Goal: Task Accomplishment & Management: Use online tool/utility

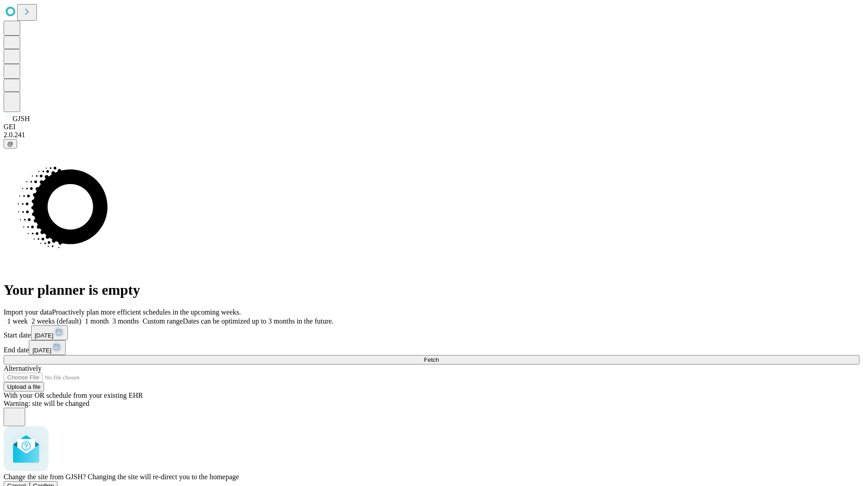
click at [54, 482] on span "Confirm" at bounding box center [43, 485] width 21 height 7
click at [109, 317] on label "1 month" at bounding box center [94, 321] width 27 height 8
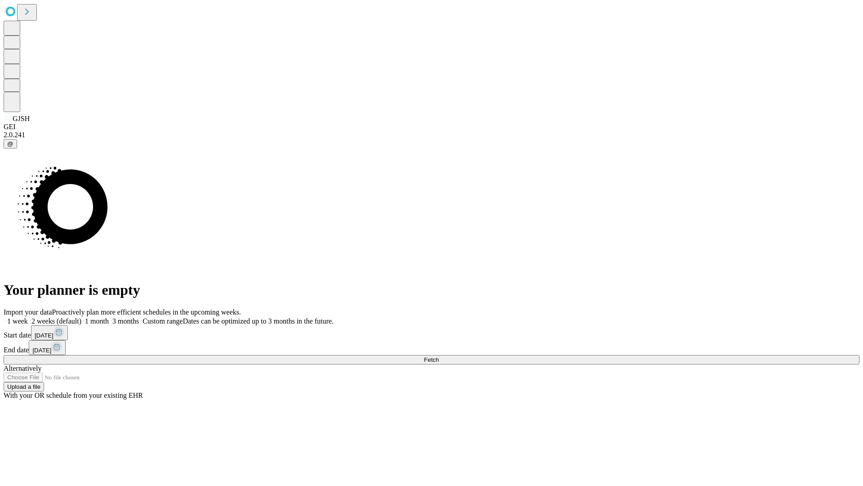
click at [439, 356] on span "Fetch" at bounding box center [431, 359] width 15 height 7
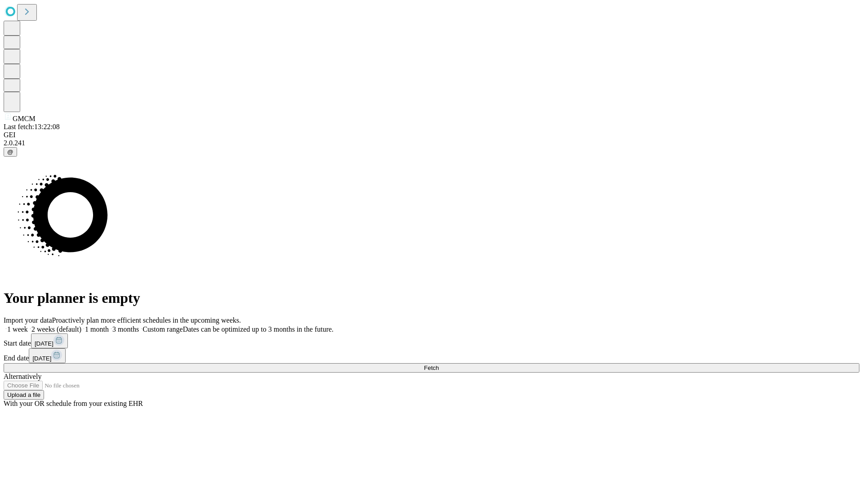
click at [109, 325] on label "1 month" at bounding box center [94, 329] width 27 height 8
click at [439, 364] on span "Fetch" at bounding box center [431, 367] width 15 height 7
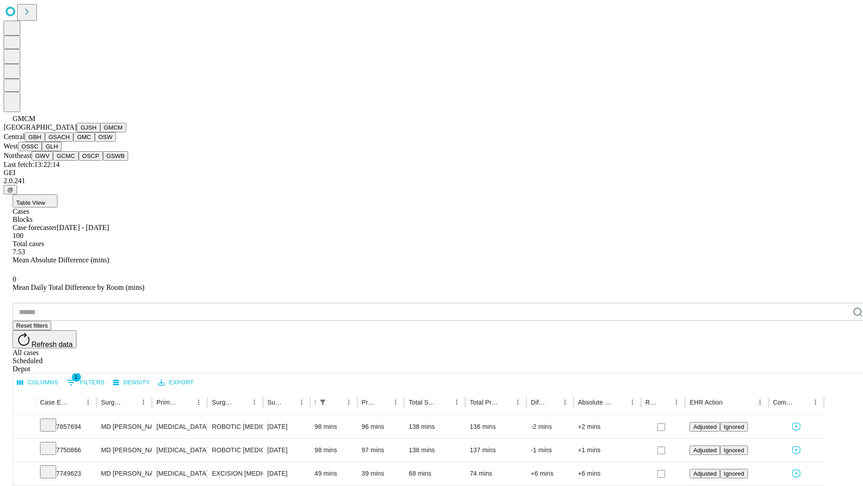
click at [45, 142] on button "GBH" at bounding box center [35, 136] width 20 height 9
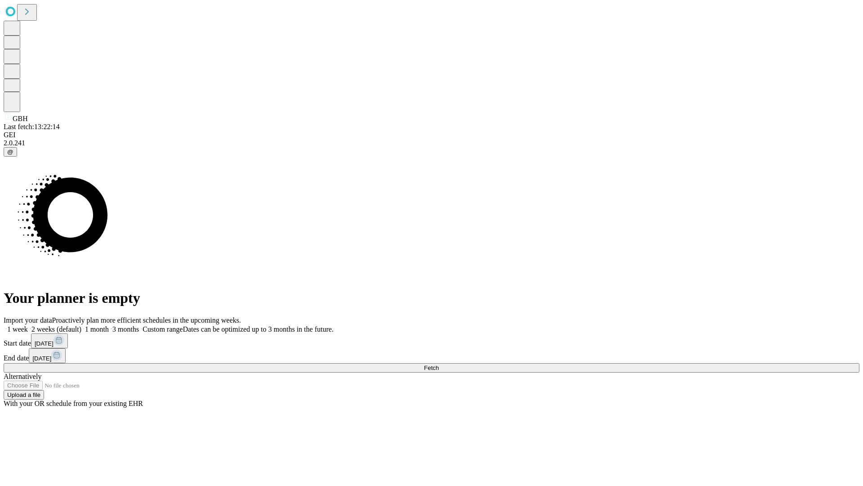
click at [109, 325] on label "1 month" at bounding box center [94, 329] width 27 height 8
click at [439, 364] on span "Fetch" at bounding box center [431, 367] width 15 height 7
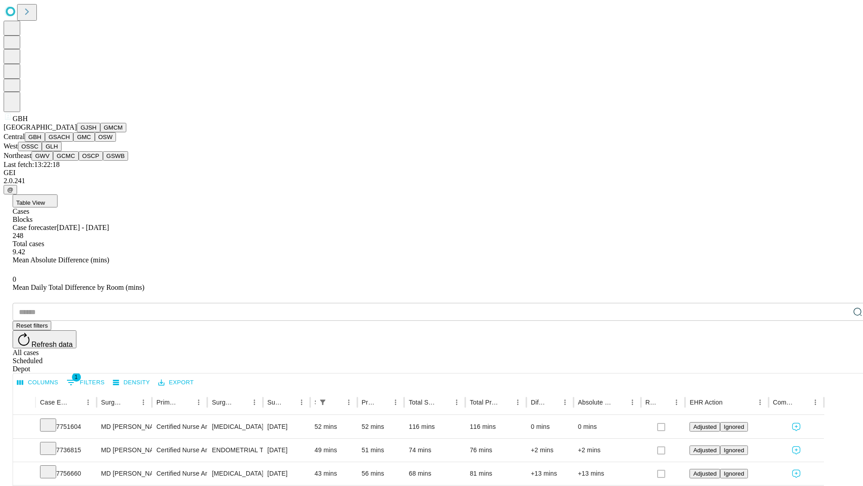
click at [70, 142] on button "GSACH" at bounding box center [59, 136] width 28 height 9
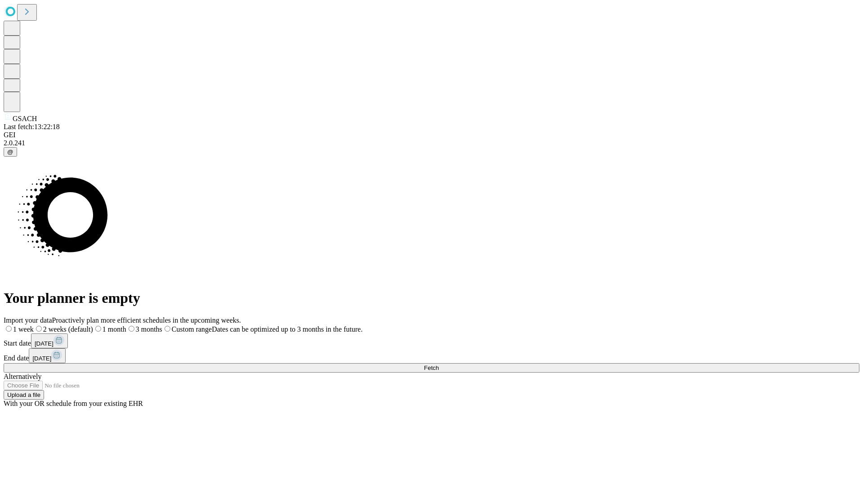
click at [126, 325] on label "1 month" at bounding box center [109, 329] width 33 height 8
click at [439, 364] on span "Fetch" at bounding box center [431, 367] width 15 height 7
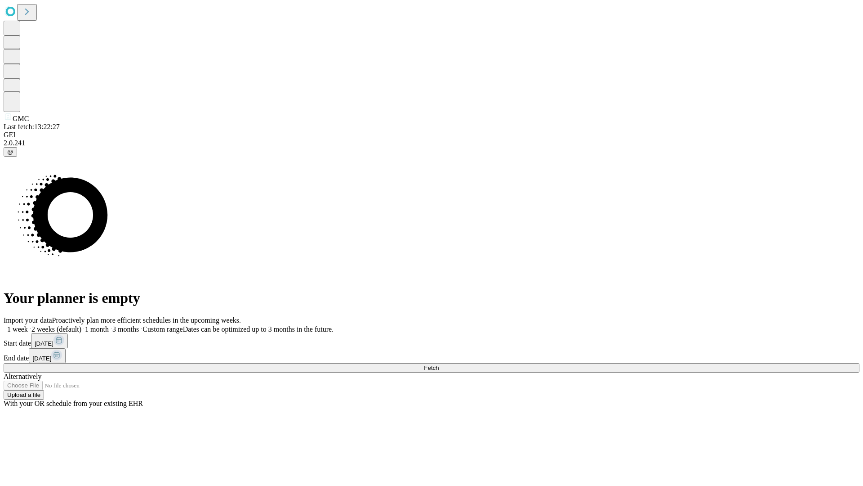
click at [109, 325] on label "1 month" at bounding box center [94, 329] width 27 height 8
click at [439, 364] on span "Fetch" at bounding box center [431, 367] width 15 height 7
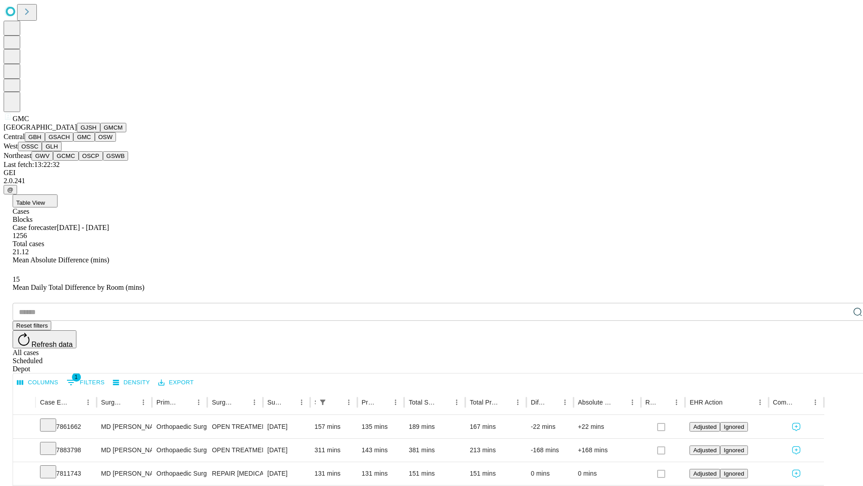
click at [95, 142] on button "OSW" at bounding box center [106, 136] width 22 height 9
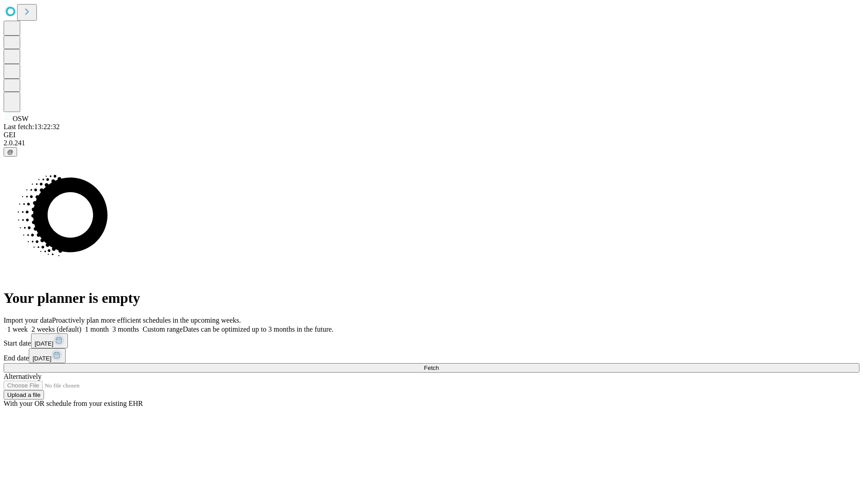
click at [439, 364] on span "Fetch" at bounding box center [431, 367] width 15 height 7
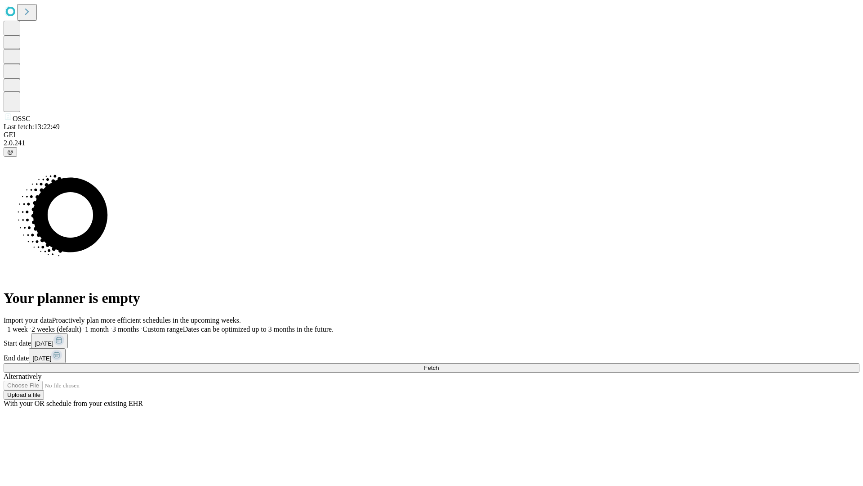
click at [109, 325] on label "1 month" at bounding box center [94, 329] width 27 height 8
click at [439, 364] on span "Fetch" at bounding box center [431, 367] width 15 height 7
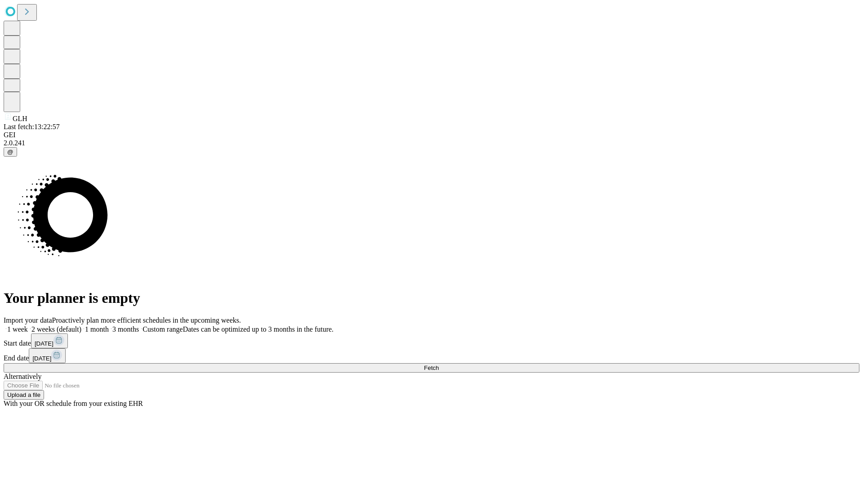
click at [109, 325] on label "1 month" at bounding box center [94, 329] width 27 height 8
click at [439, 364] on span "Fetch" at bounding box center [431, 367] width 15 height 7
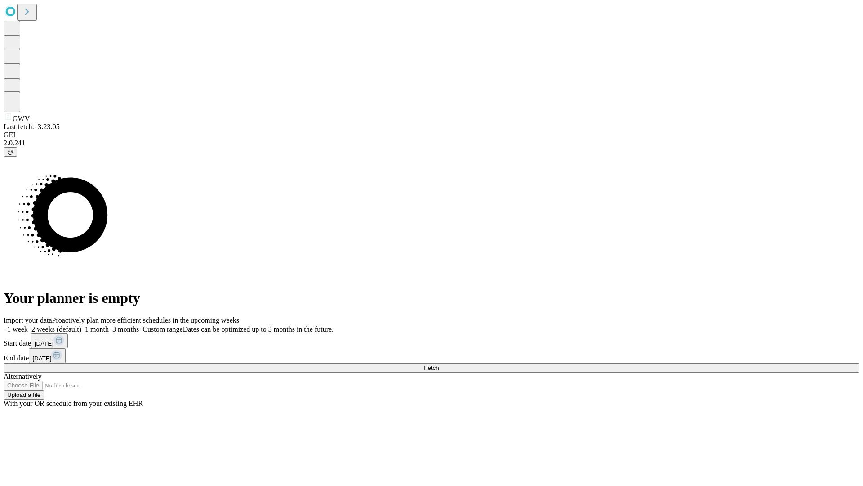
click at [439, 364] on span "Fetch" at bounding box center [431, 367] width 15 height 7
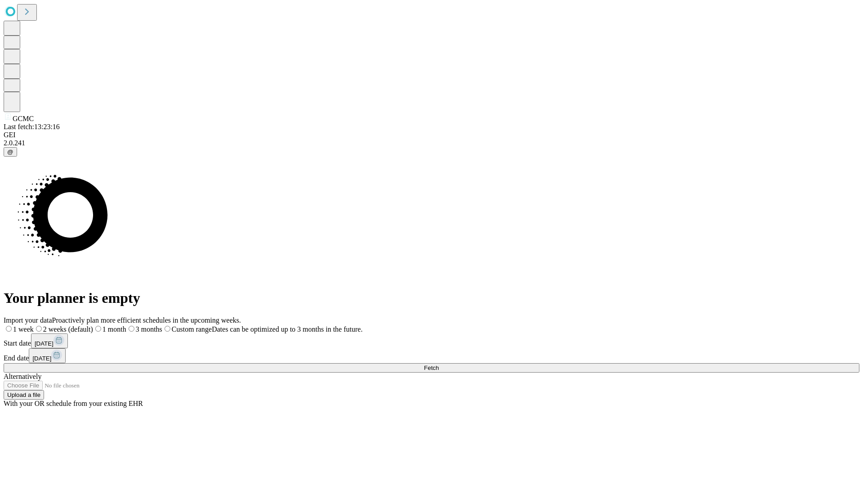
click at [126, 325] on label "1 month" at bounding box center [109, 329] width 33 height 8
click at [439, 364] on span "Fetch" at bounding box center [431, 367] width 15 height 7
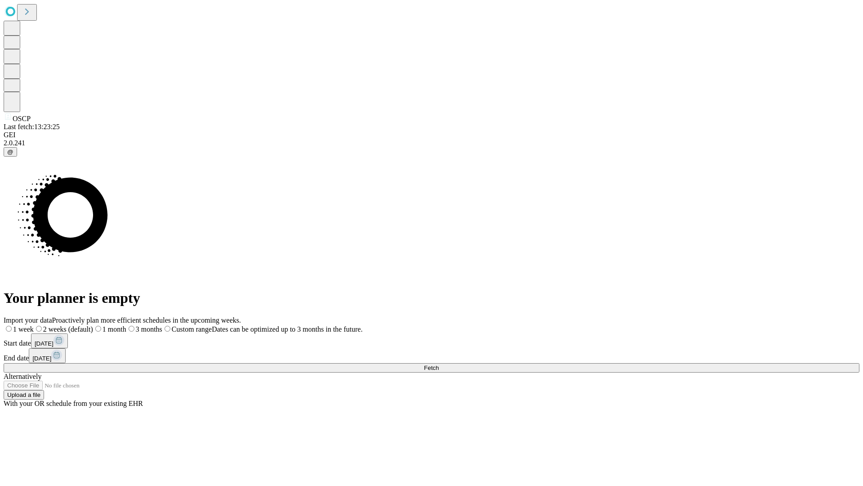
click at [126, 325] on label "1 month" at bounding box center [109, 329] width 33 height 8
click at [439, 364] on span "Fetch" at bounding box center [431, 367] width 15 height 7
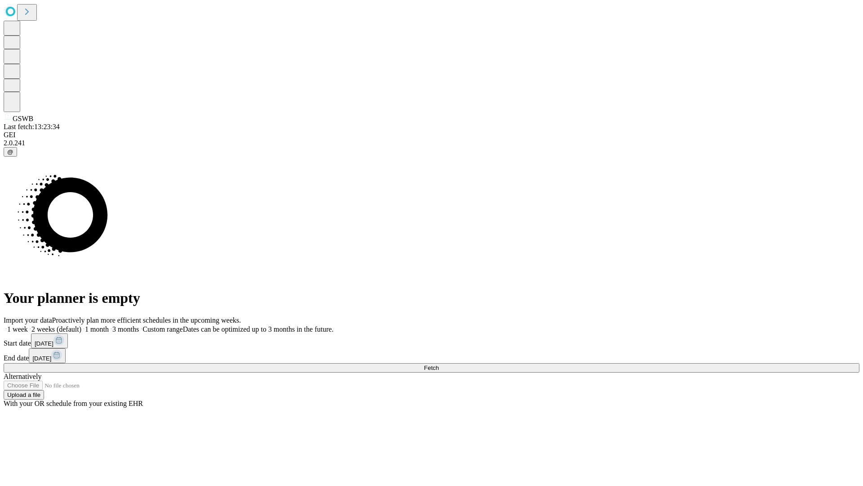
click at [439, 364] on span "Fetch" at bounding box center [431, 367] width 15 height 7
